Goal: Task Accomplishment & Management: Manage account settings

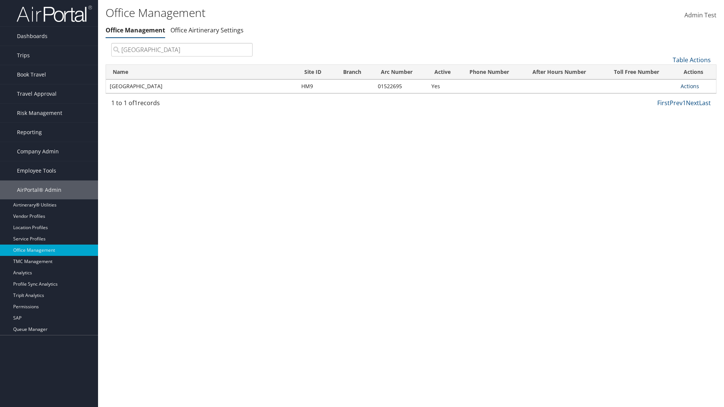
type input "[GEOGRAPHIC_DATA]"
click at [689, 86] on link "Actions" at bounding box center [689, 86] width 18 height 7
click at [664, 122] on link "Manage Banner Ads" at bounding box center [665, 122] width 64 height 13
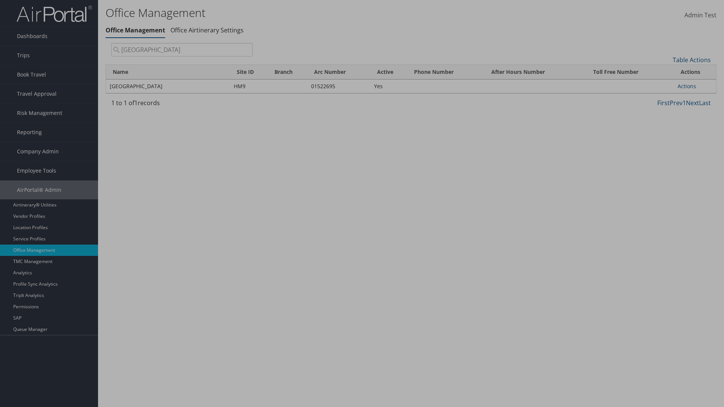
click at [0, 0] on link "Table Actions" at bounding box center [0, 0] width 0 height 0
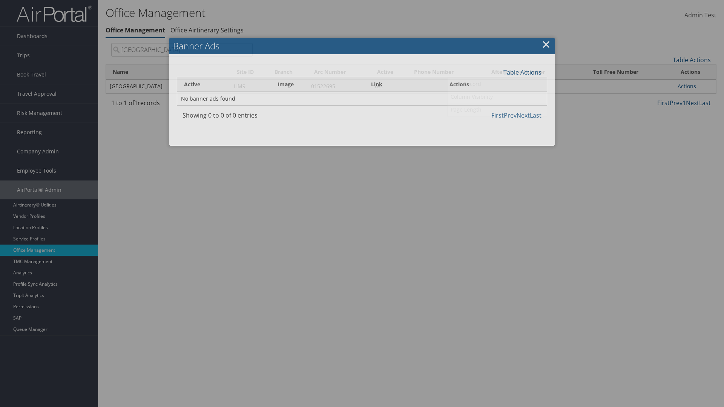
click at [497, 109] on link "Page Length" at bounding box center [496, 109] width 99 height 13
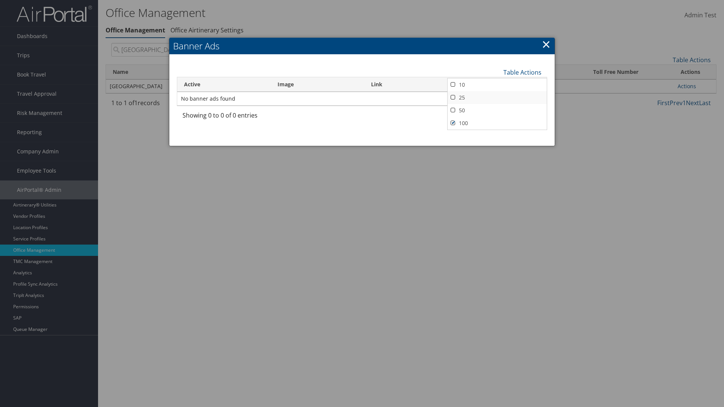
click at [497, 97] on link "25" at bounding box center [496, 97] width 99 height 13
click at [522, 72] on link "Table Actions" at bounding box center [522, 72] width 38 height 8
click at [497, 110] on link "50" at bounding box center [496, 110] width 99 height 13
click at [522, 72] on link "Table Actions" at bounding box center [522, 72] width 38 height 8
click at [497, 109] on link "Page Length" at bounding box center [496, 109] width 99 height 13
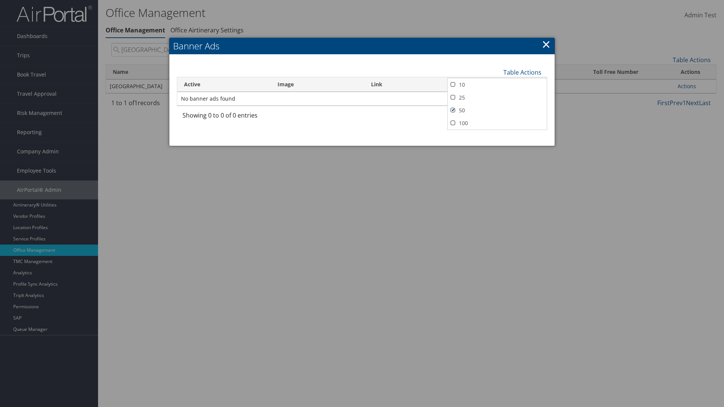
click at [497, 123] on link "100" at bounding box center [496, 123] width 99 height 13
click at [522, 72] on link "Table Actions" at bounding box center [522, 72] width 38 height 8
click at [497, 96] on link "Column Visibility" at bounding box center [496, 96] width 99 height 13
click at [497, 84] on link "Active" at bounding box center [496, 84] width 99 height 13
click at [497, 97] on link "Image" at bounding box center [496, 97] width 99 height 13
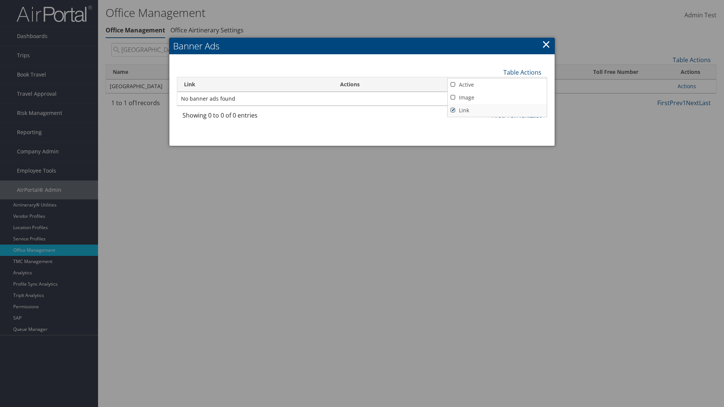
click at [497, 110] on link "Link" at bounding box center [496, 110] width 99 height 13
click at [497, 84] on link "Active" at bounding box center [496, 84] width 99 height 13
click at [497, 97] on link "Image" at bounding box center [496, 97] width 99 height 13
